Goal: Information Seeking & Learning: Learn about a topic

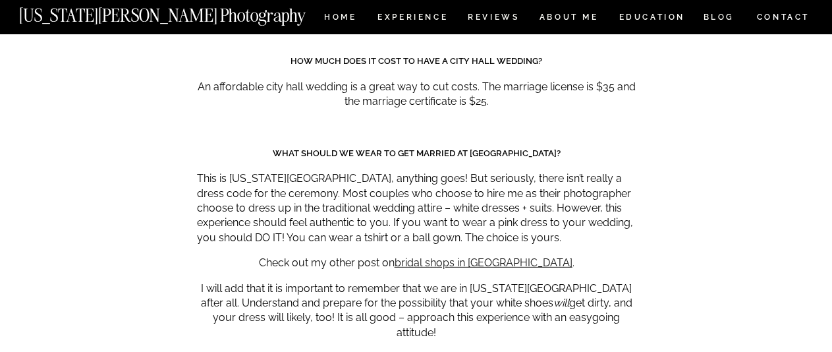
scroll to position [6888, 0]
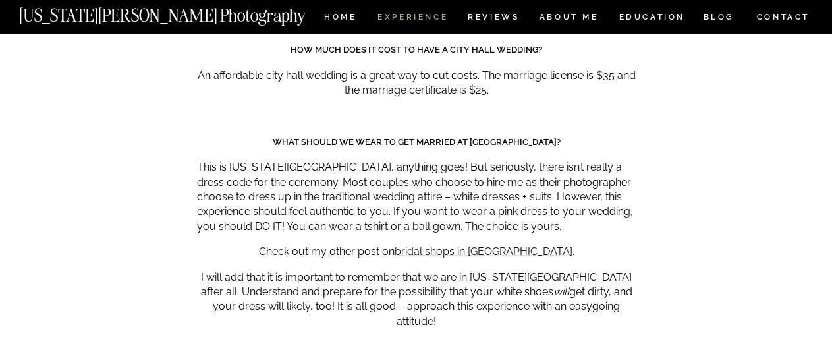
click at [431, 13] on nav "Experience" at bounding box center [411, 18] width 69 height 11
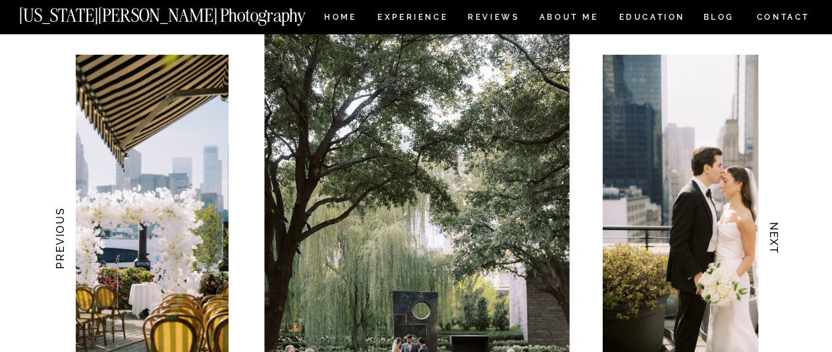
scroll to position [1287, 0]
click at [770, 240] on h3 "NEXT" at bounding box center [773, 239] width 14 height 83
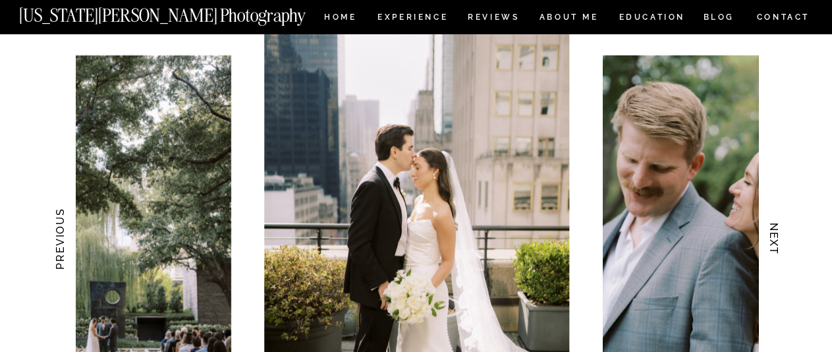
click at [770, 240] on h3 "NEXT" at bounding box center [773, 239] width 14 height 83
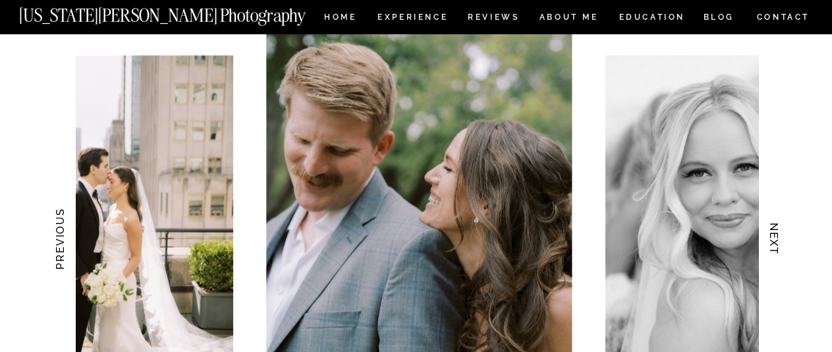
click at [770, 240] on h3 "NEXT" at bounding box center [773, 239] width 14 height 83
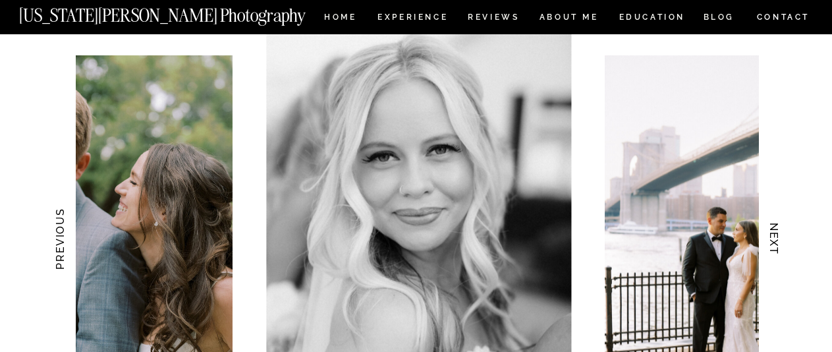
click at [770, 240] on h3 "NEXT" at bounding box center [773, 239] width 14 height 83
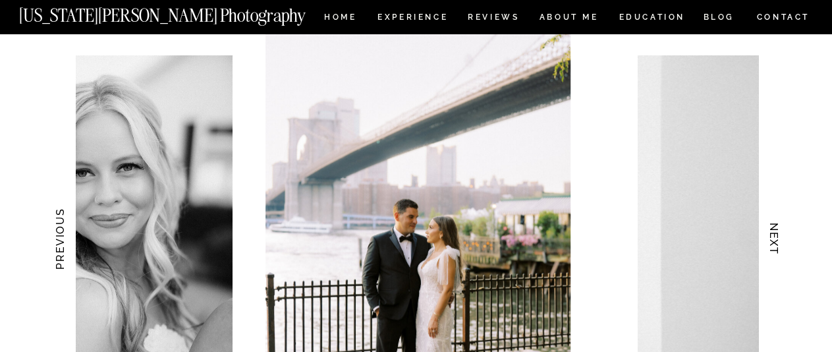
click at [770, 240] on h3 "NEXT" at bounding box center [773, 239] width 14 height 83
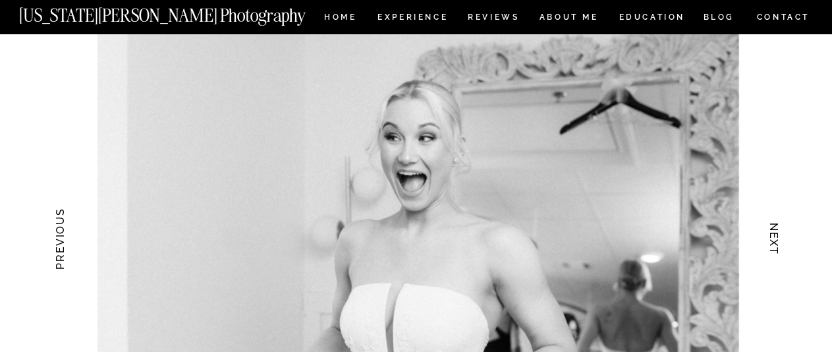
click at [770, 240] on h3 "NEXT" at bounding box center [773, 239] width 14 height 83
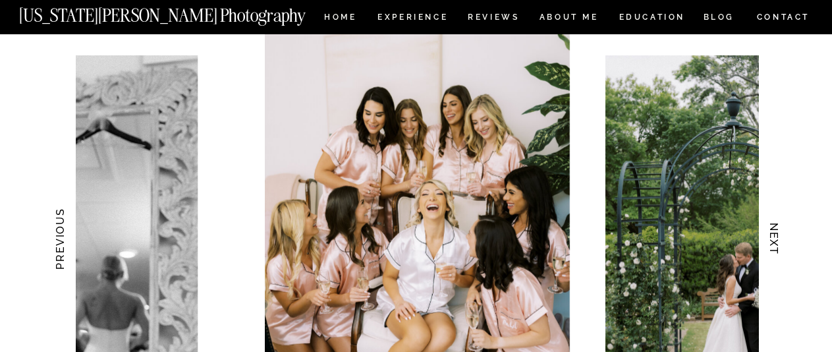
click at [770, 240] on h3 "NEXT" at bounding box center [773, 239] width 14 height 83
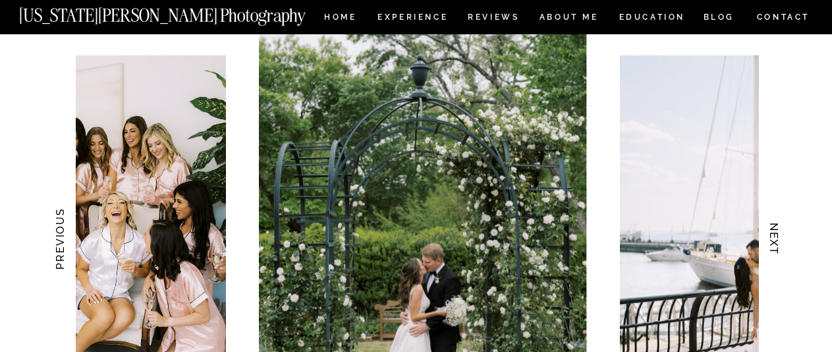
click at [770, 240] on h3 "NEXT" at bounding box center [773, 239] width 14 height 83
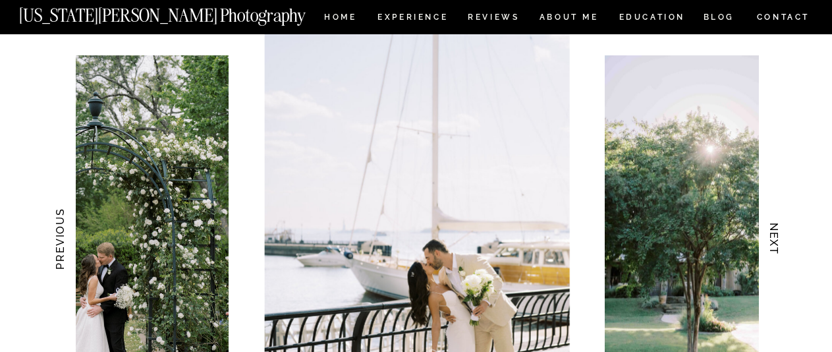
click at [770, 240] on h3 "NEXT" at bounding box center [773, 239] width 14 height 83
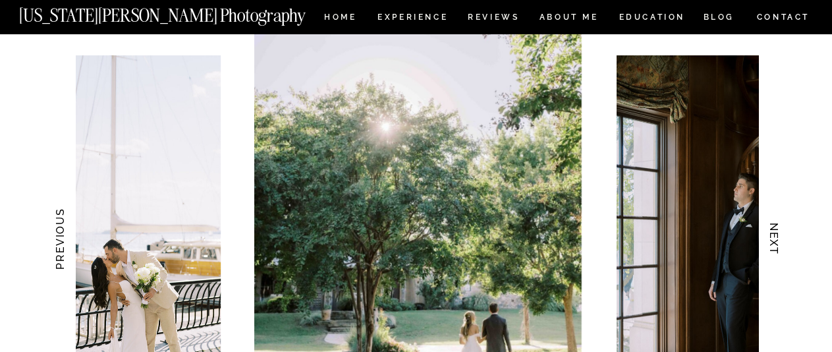
click at [770, 240] on h3 "NEXT" at bounding box center [773, 239] width 14 height 83
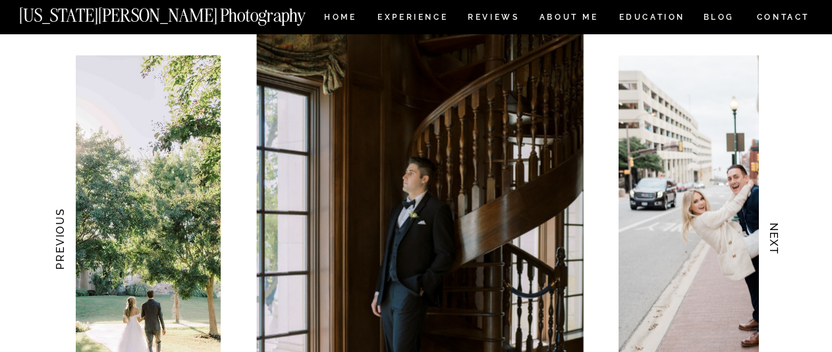
click at [770, 240] on h3 "NEXT" at bounding box center [773, 239] width 14 height 83
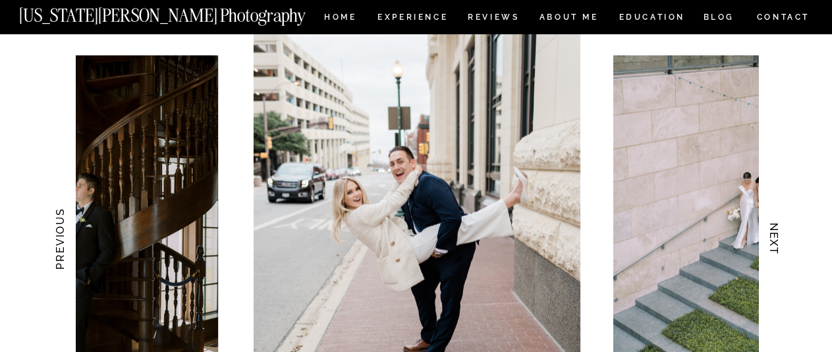
click at [770, 240] on h3 "NEXT" at bounding box center [773, 239] width 14 height 83
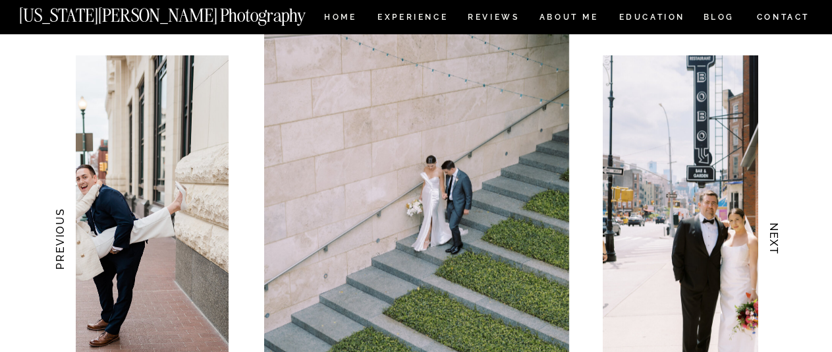
click at [770, 240] on h3 "NEXT" at bounding box center [773, 239] width 14 height 83
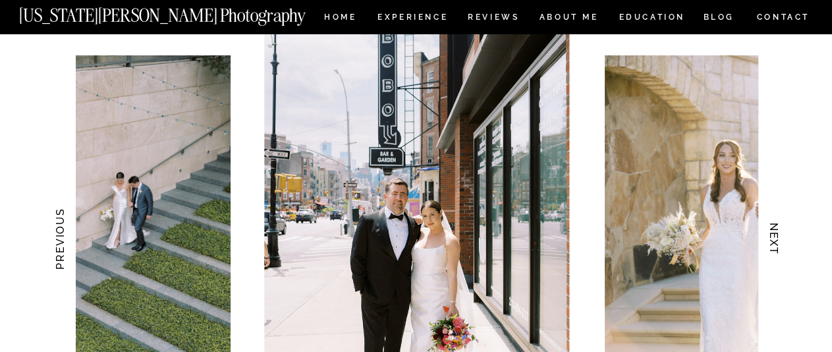
click at [770, 240] on h3 "NEXT" at bounding box center [773, 239] width 14 height 83
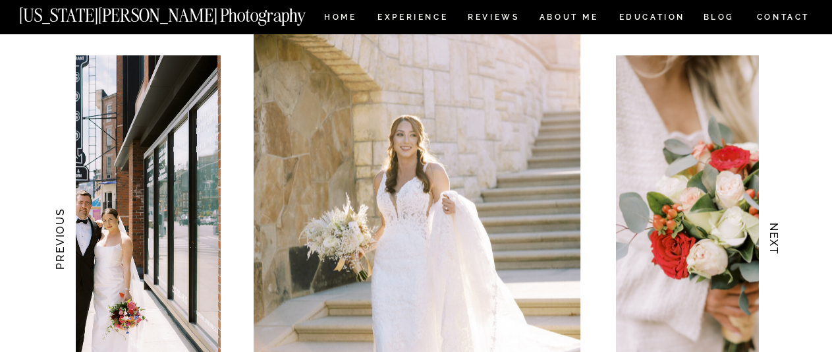
click at [770, 240] on h3 "NEXT" at bounding box center [773, 239] width 14 height 83
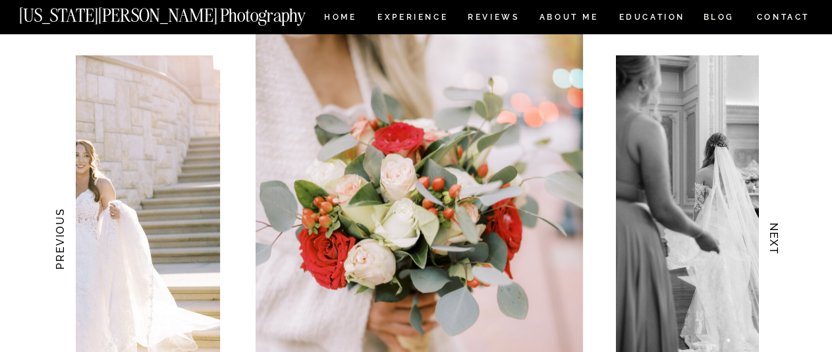
click at [770, 240] on h3 "NEXT" at bounding box center [773, 239] width 14 height 83
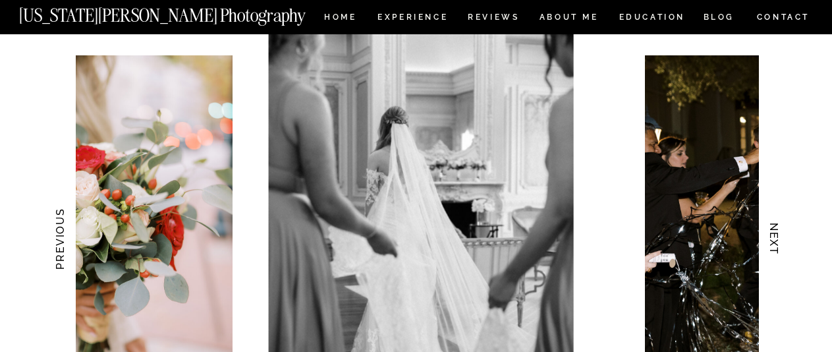
click at [770, 240] on h3 "NEXT" at bounding box center [773, 239] width 14 height 83
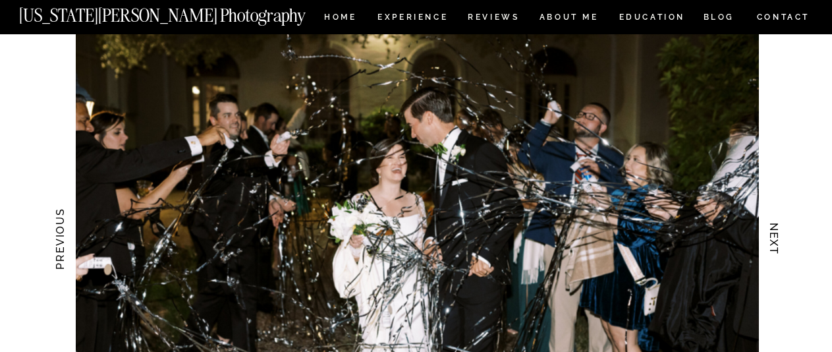
click at [770, 240] on h3 "NEXT" at bounding box center [773, 239] width 14 height 83
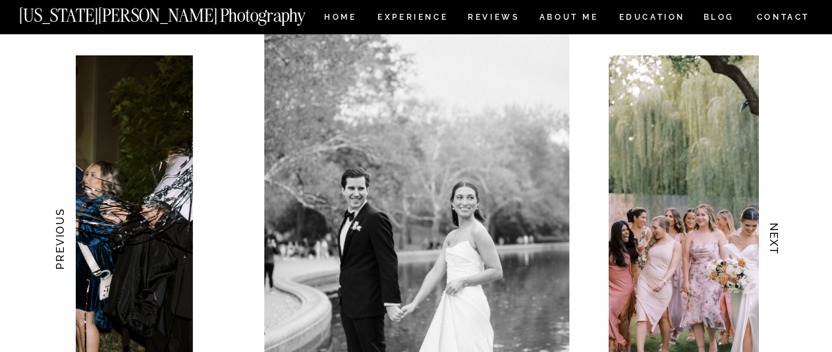
click at [770, 240] on h3 "NEXT" at bounding box center [773, 239] width 14 height 83
